Goal: Task Accomplishment & Management: Manage account settings

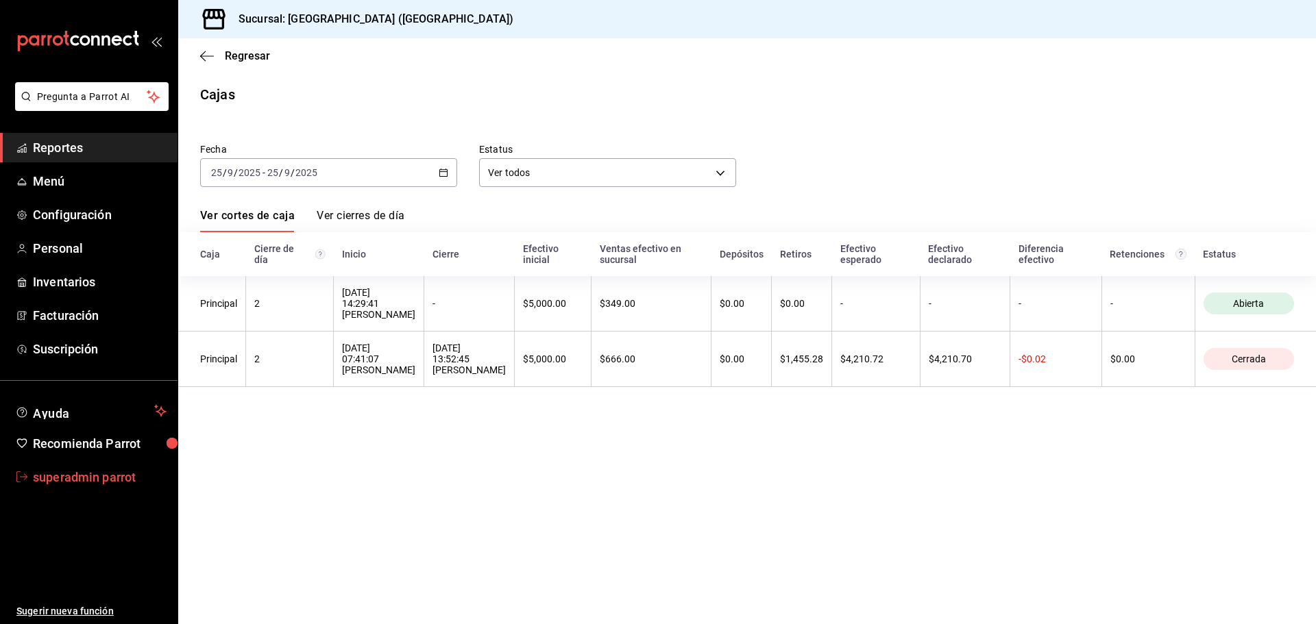
click at [147, 475] on span "superadmin parrot" at bounding box center [100, 477] width 134 height 19
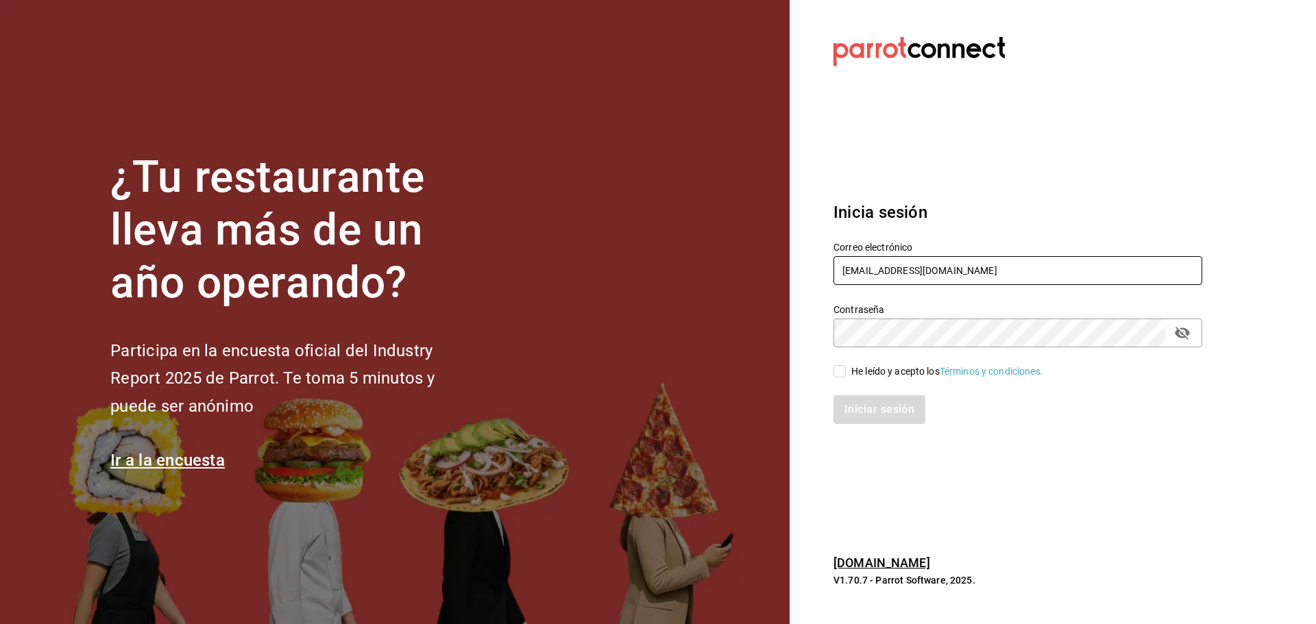
click at [956, 263] on input "[EMAIL_ADDRESS][DOMAIN_NAME]" at bounding box center [1017, 270] width 369 height 29
paste input "openpizza@mitras"
type input "[EMAIL_ADDRESS][DOMAIN_NAME]"
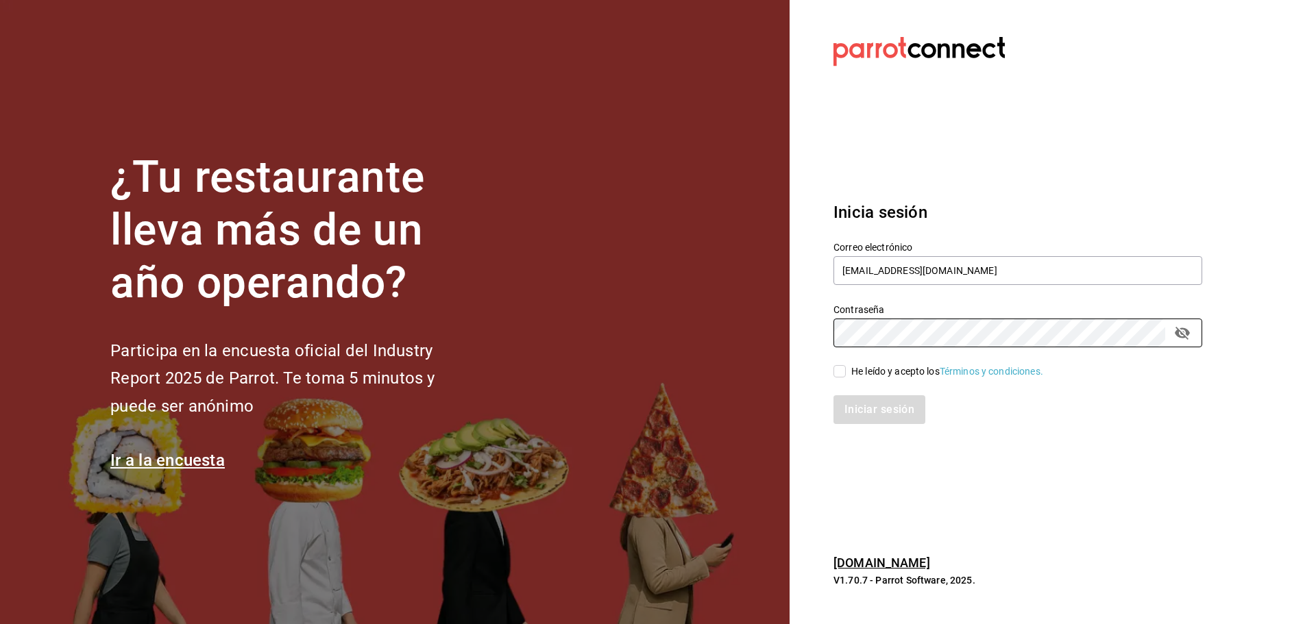
click at [841, 367] on input "He leído y acepto los Términos y condiciones." at bounding box center [839, 371] width 12 height 12
checkbox input "true"
click at [853, 405] on button "Iniciar sesión" at bounding box center [879, 409] width 93 height 29
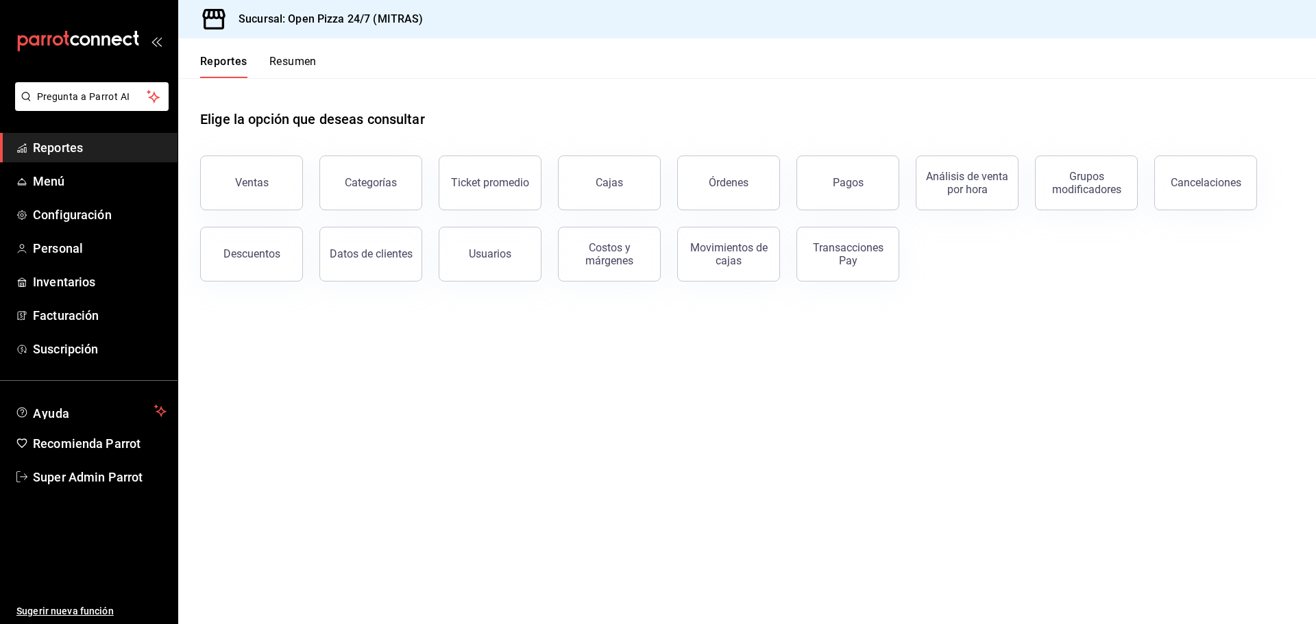
click at [539, 87] on div "Elige la opción que deseas consultar" at bounding box center [747, 108] width 1094 height 61
drag, startPoint x: 127, startPoint y: 474, endPoint x: 139, endPoint y: 469, distance: 12.4
click at [127, 474] on span "Super Admin Parrot" at bounding box center [100, 477] width 134 height 19
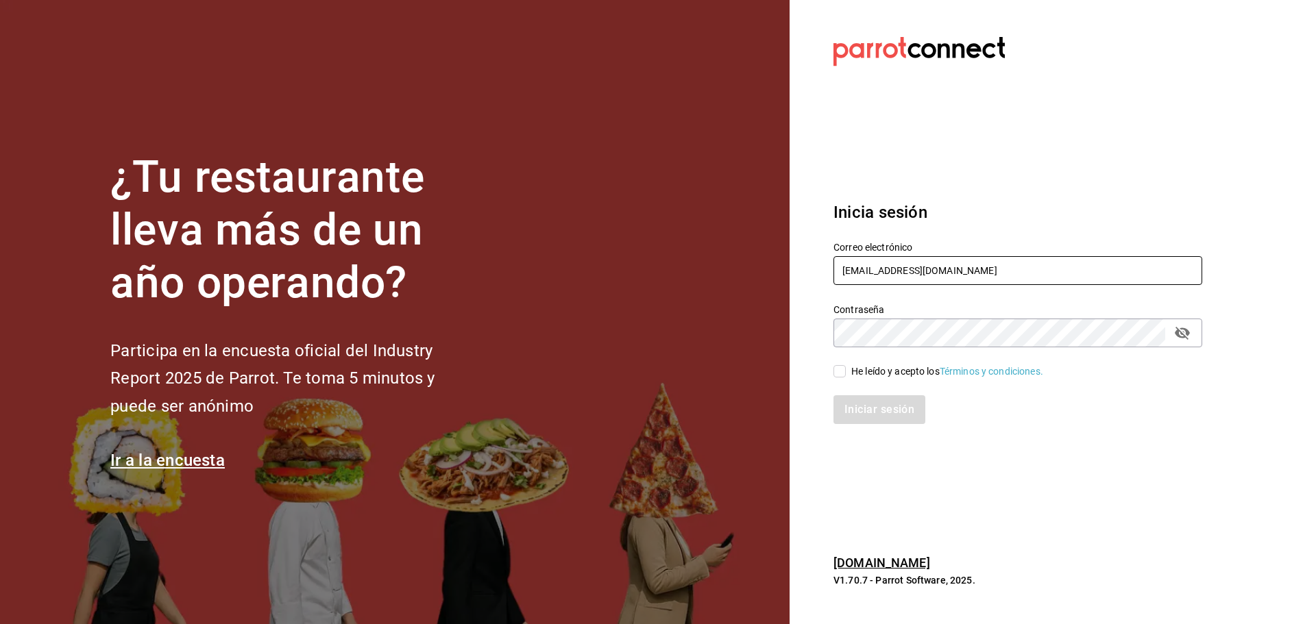
drag, startPoint x: 883, startPoint y: 254, endPoint x: 879, endPoint y: 275, distance: 21.6
click at [882, 259] on div "Correo electrónico [EMAIL_ADDRESS][DOMAIN_NAME]" at bounding box center [1017, 264] width 369 height 46
click at [879, 275] on input "[EMAIL_ADDRESS][DOMAIN_NAME]" at bounding box center [1017, 270] width 369 height 29
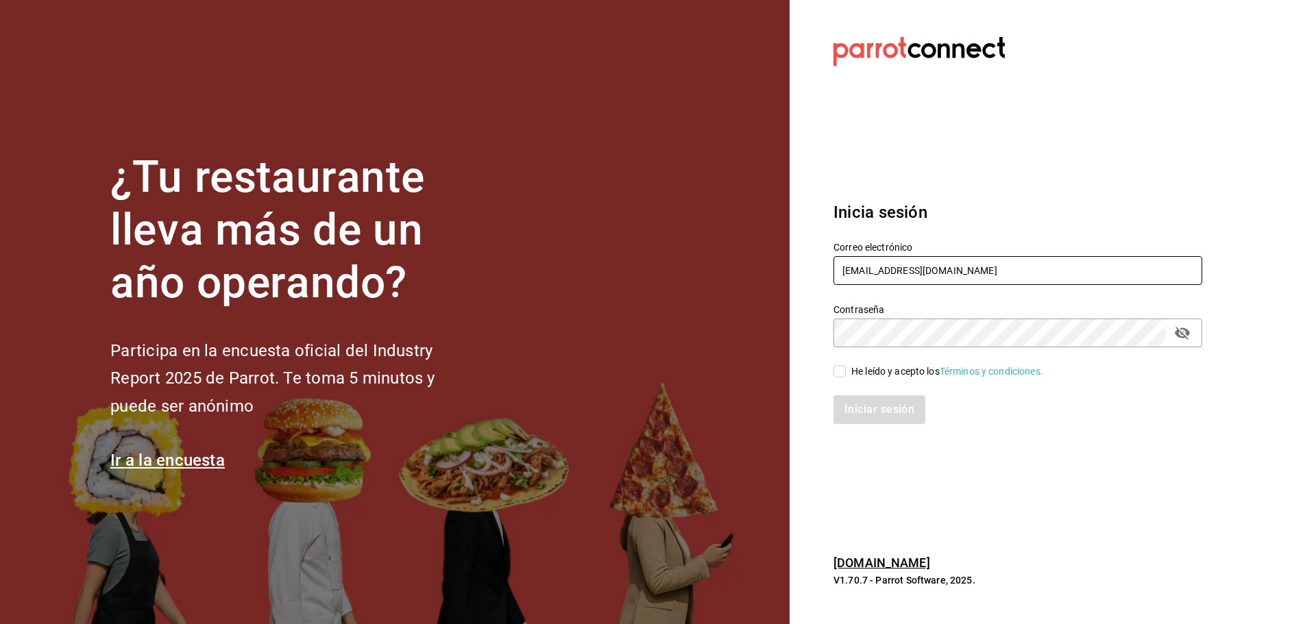
paste input "encantomasaryk@cdmx"
type input "[EMAIL_ADDRESS][DOMAIN_NAME]"
click at [885, 316] on div "Contraseña Contraseña" at bounding box center [1017, 326] width 369 height 44
click at [883, 317] on div "Contraseña Contraseña" at bounding box center [1017, 326] width 369 height 44
click at [835, 368] on input "He leído y acepto los Términos y condiciones." at bounding box center [839, 371] width 12 height 12
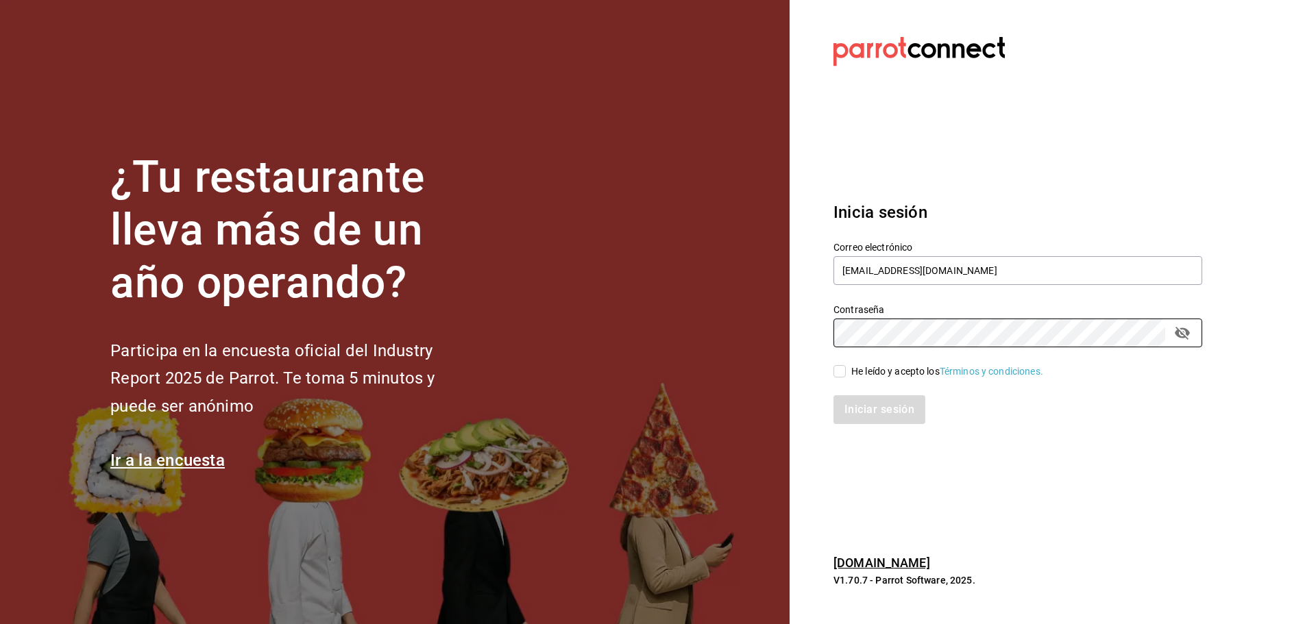
checkbox input "true"
click at [877, 419] on button "Iniciar sesión" at bounding box center [879, 409] width 93 height 29
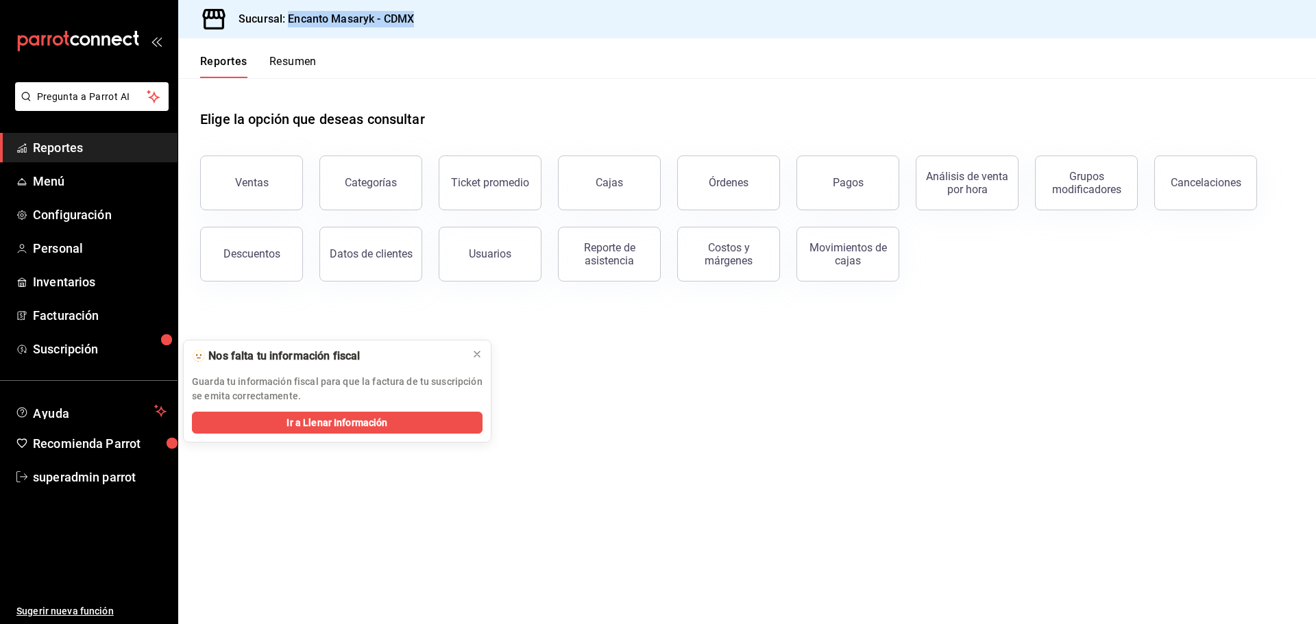
drag, startPoint x: 437, startPoint y: 29, endPoint x: 287, endPoint y: 23, distance: 149.5
click at [287, 23] on div "Sucursal: Encanto Masaryk - CDMX" at bounding box center [747, 19] width 1138 height 38
copy h3 "Encanto Masaryk - CDMX"
